Goal: Information Seeking & Learning: Learn about a topic

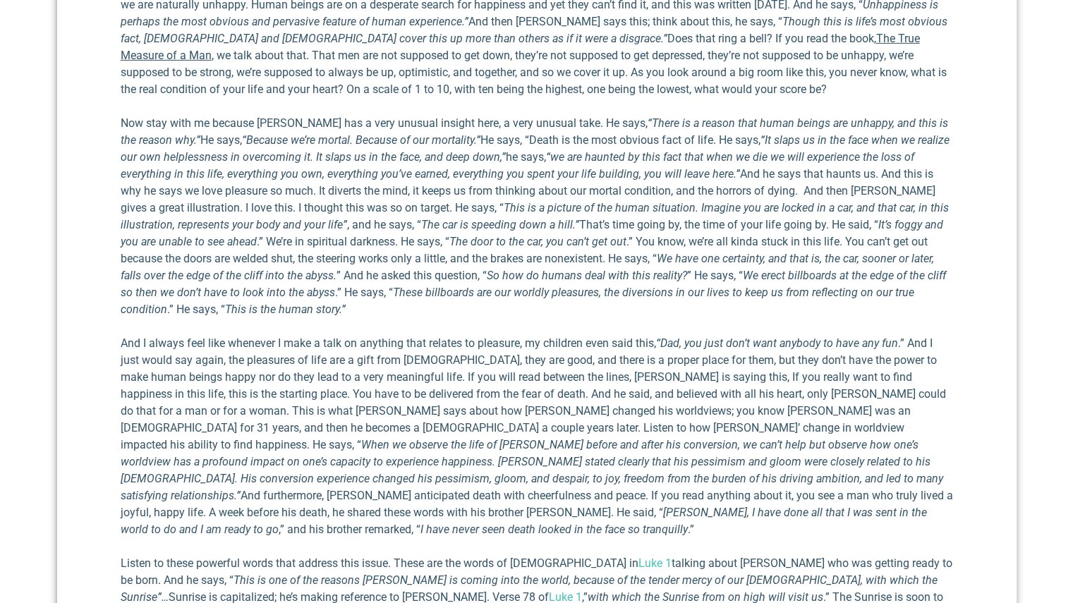
scroll to position [2780, 0]
click at [456, 350] on p "And I always feel like whenever I make a talk on anything that relates to pleas…" at bounding box center [537, 435] width 833 height 203
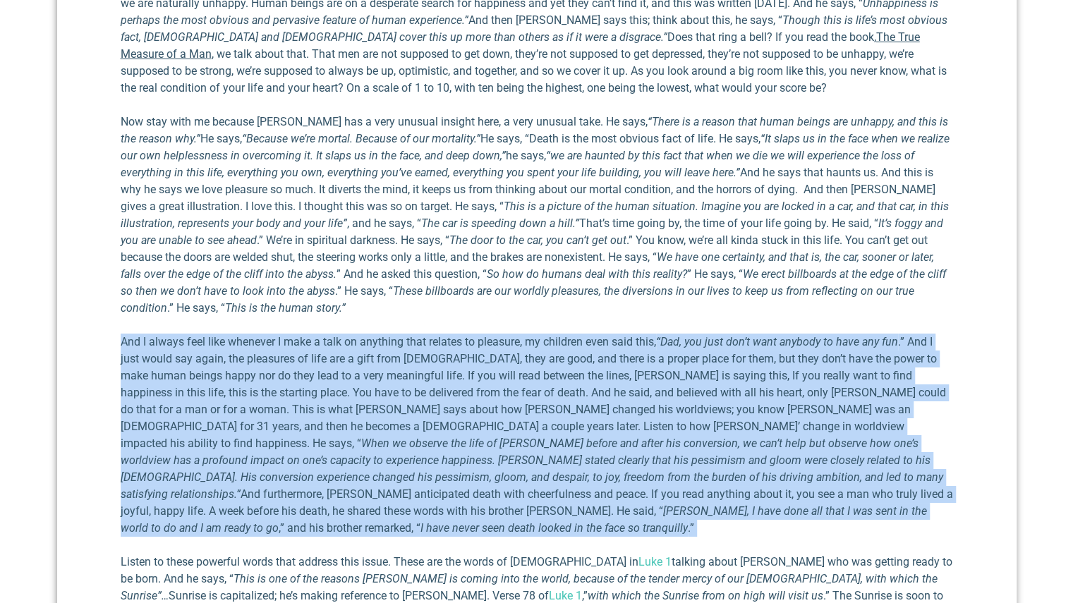
click at [456, 350] on p "And I always feel like whenever I make a talk on anything that relates to pleas…" at bounding box center [537, 435] width 833 height 203
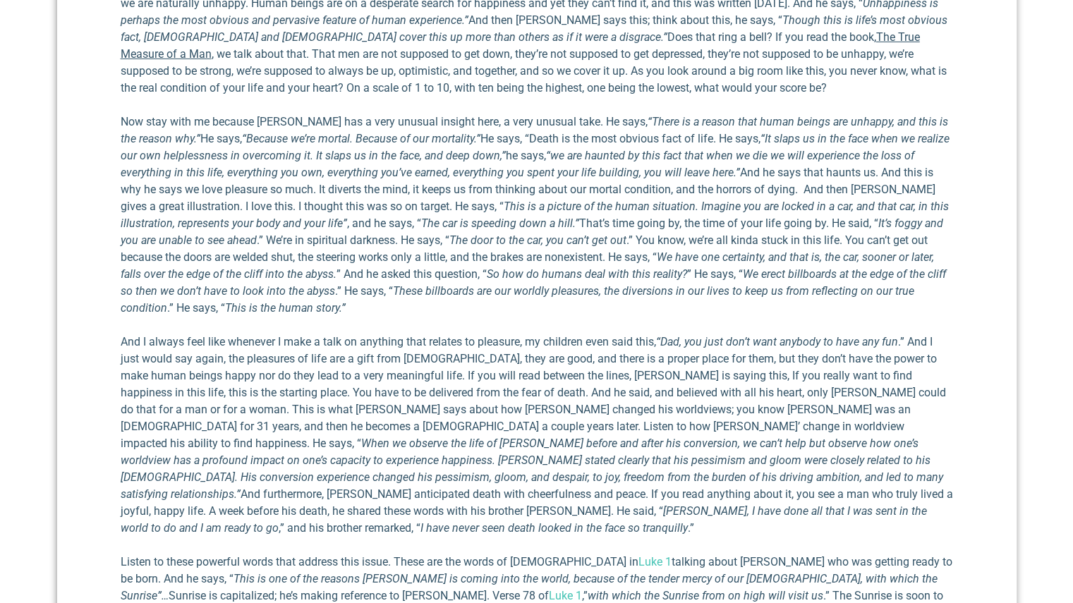
click at [634, 214] on p "Now stay with me because [PERSON_NAME] has a very unusual insight here, a very …" at bounding box center [537, 215] width 833 height 203
click at [625, 334] on p "And I always feel like whenever I make a talk on anything that relates to pleas…" at bounding box center [537, 435] width 833 height 203
click at [622, 334] on p "And I always feel like whenever I make a talk on anything that relates to pleas…" at bounding box center [537, 435] width 833 height 203
click at [619, 334] on p "And I always feel like whenever I make a talk on anything that relates to pleas…" at bounding box center [537, 435] width 833 height 203
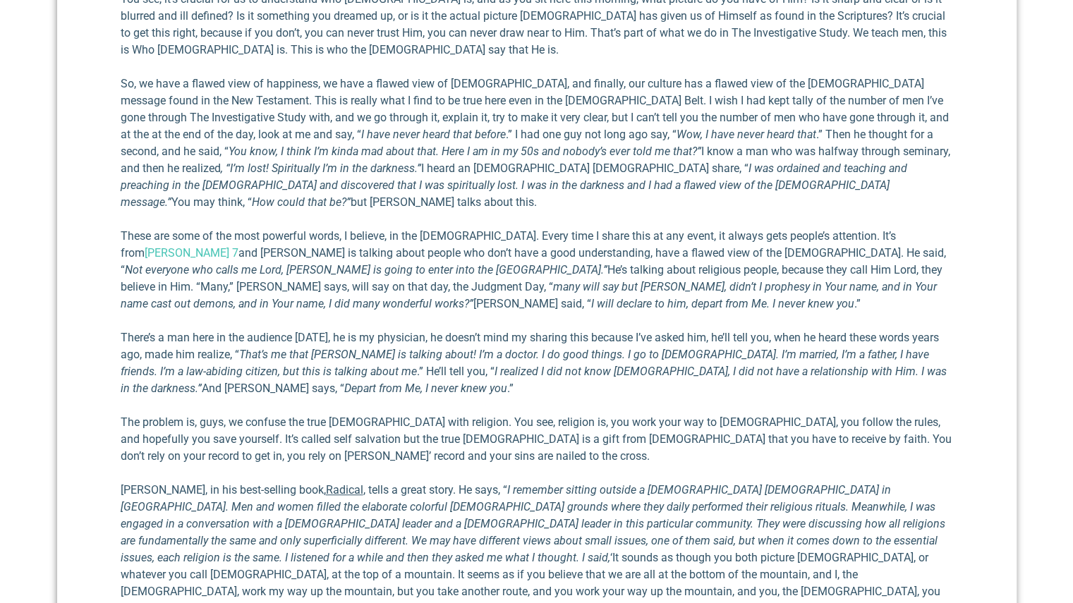
scroll to position [3613, 0]
click at [509, 330] on p "There’s a man here in the audience [DATE], he is my physician, he doesn’t mind …" at bounding box center [537, 364] width 833 height 68
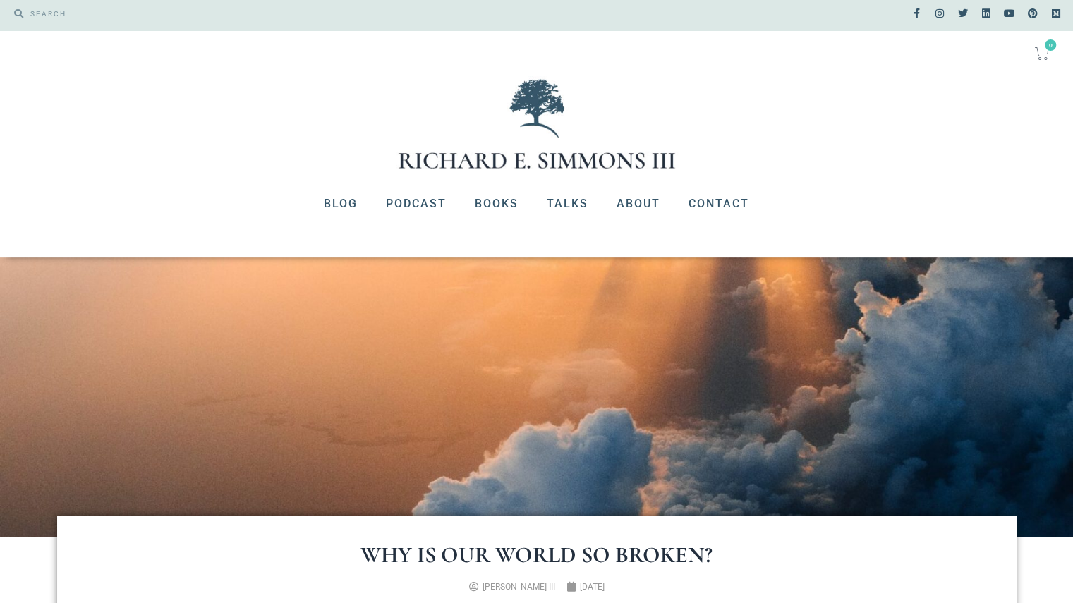
scroll to position [0, 0]
